Goal: Check status

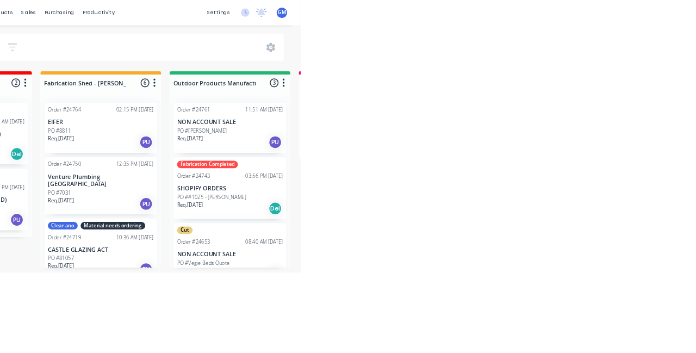
click at [609, 166] on div "PO #[PERSON_NAME]" at bounding box center [604, 170] width 137 height 10
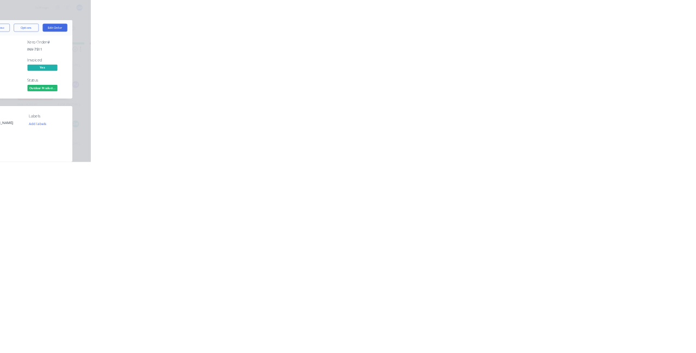
click at [519, 67] on button "Close" at bounding box center [500, 60] width 40 height 17
